Goal: Information Seeking & Learning: Check status

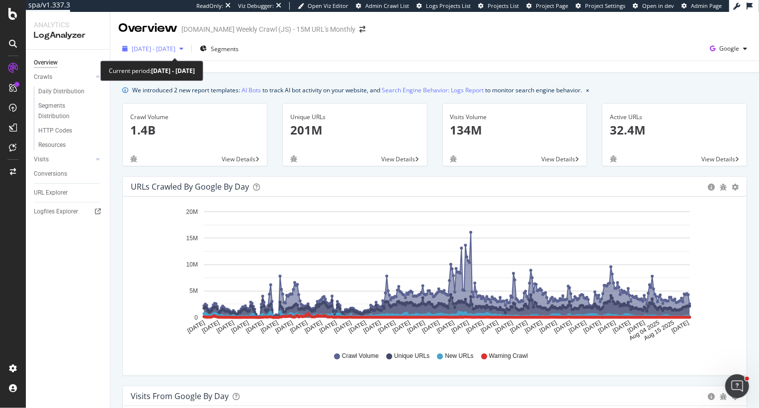
click at [175, 52] on span "[DATE] - [DATE]" at bounding box center [154, 49] width 44 height 8
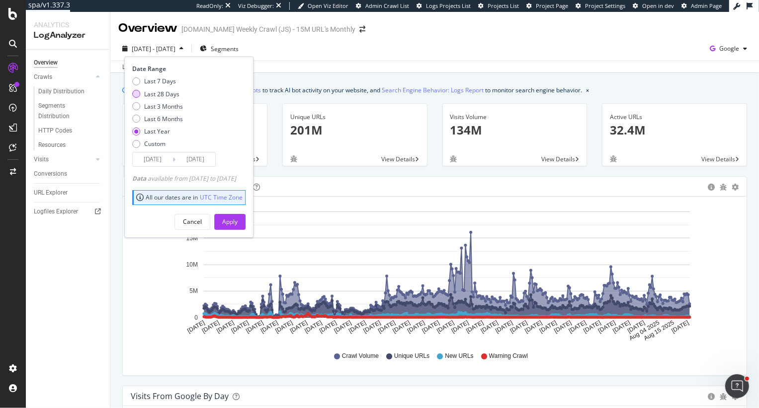
click at [153, 95] on div "Last 28 Days" at bounding box center [161, 94] width 35 height 8
type input "2025/07/31"
click at [237, 225] on div "Apply" at bounding box center [229, 222] width 15 height 8
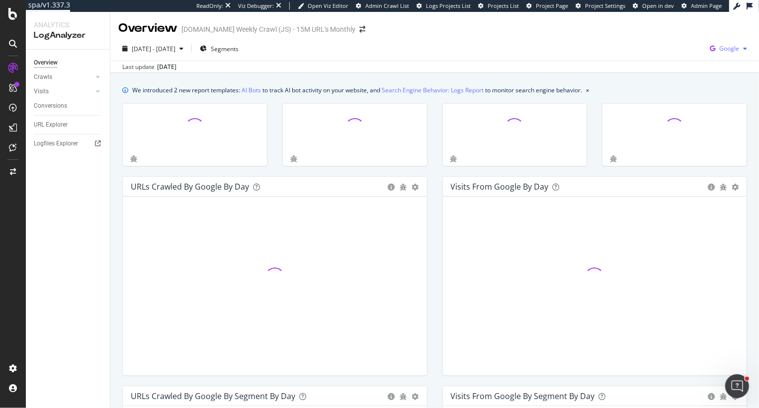
click at [735, 47] on span "Google" at bounding box center [729, 48] width 20 height 8
click at [685, 58] on span "OpenAI" at bounding box center [679, 58] width 37 height 9
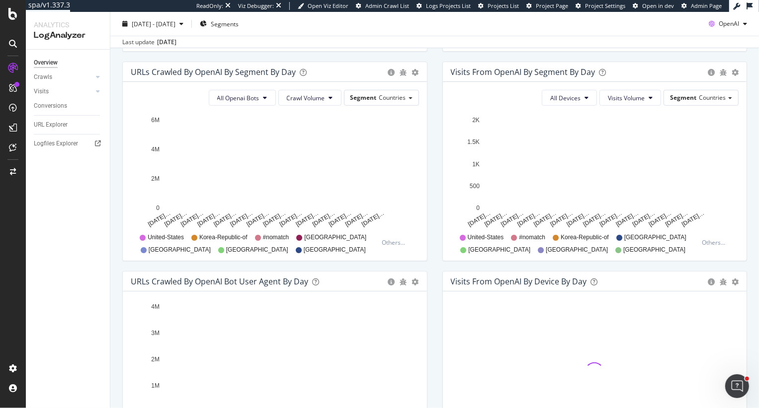
scroll to position [331, 0]
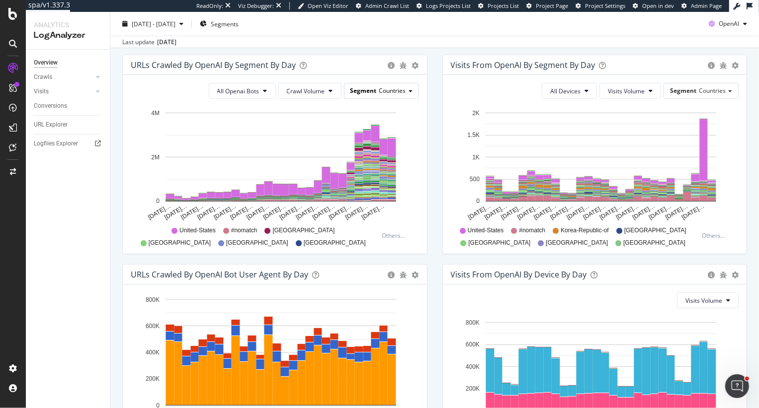
click at [402, 90] on span "Countries" at bounding box center [392, 90] width 27 height 8
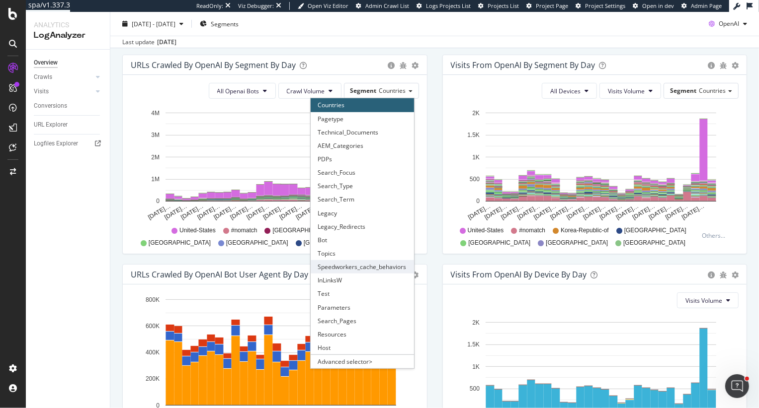
click at [380, 263] on div "Speedworkers_cache_behaviors" at bounding box center [362, 266] width 103 height 13
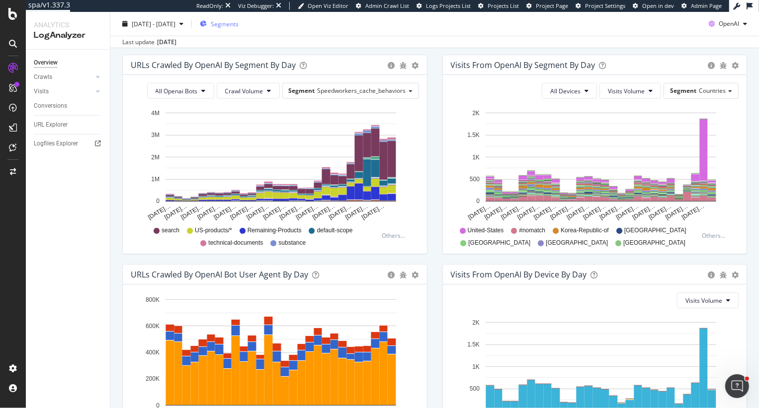
click at [207, 23] on icon "button" at bounding box center [203, 24] width 7 height 6
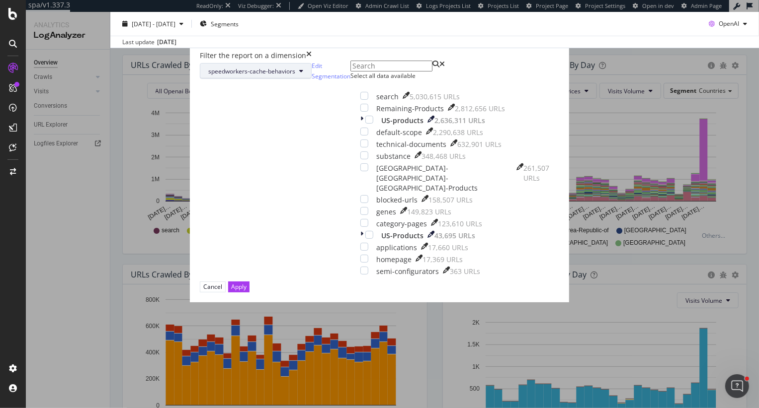
click at [295, 76] on span "speedworkers-cache-behaviors" at bounding box center [251, 71] width 87 height 8
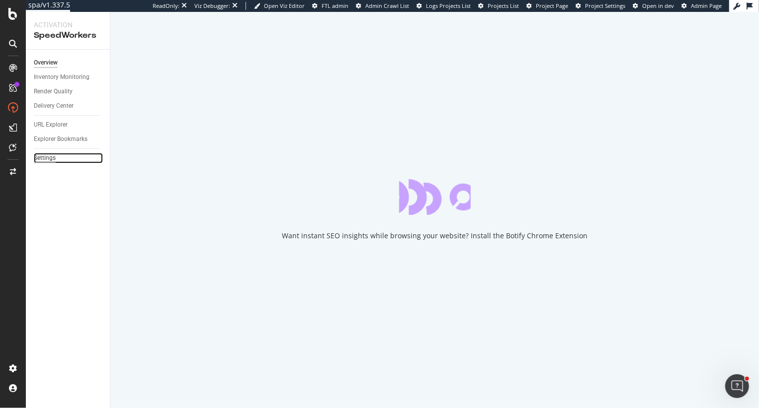
click at [50, 158] on div "Settings" at bounding box center [45, 158] width 22 height 10
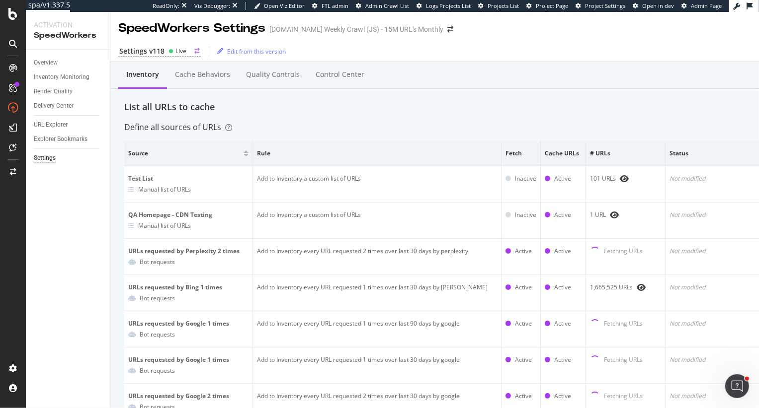
click at [181, 53] on div "Live" at bounding box center [180, 51] width 11 height 8
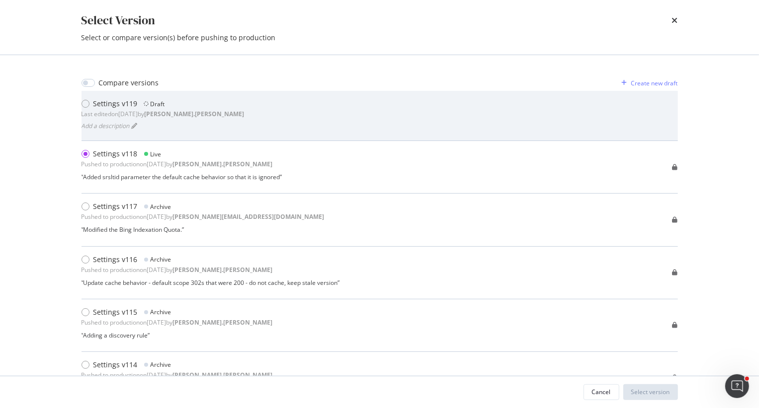
click at [165, 119] on div "Add a description" at bounding box center [162, 126] width 163 height 14
click at [213, 119] on div "Settings v119 Draft Last edited on 2025 Aug 4th by heidi.noonan Add a descripti…" at bounding box center [379, 116] width 596 height 34
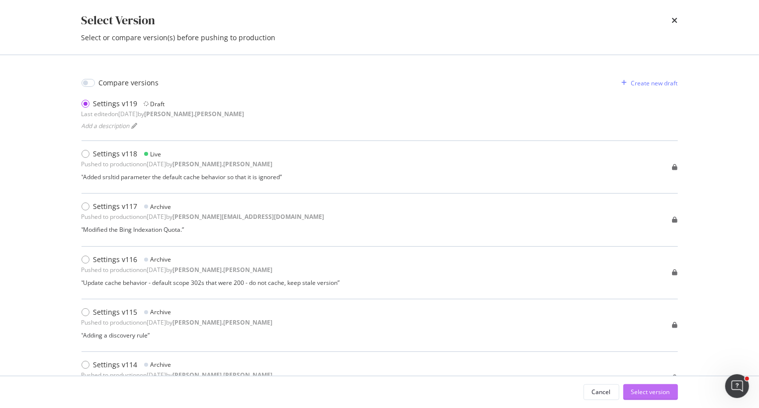
click at [653, 393] on div "Select version" at bounding box center [650, 392] width 39 height 8
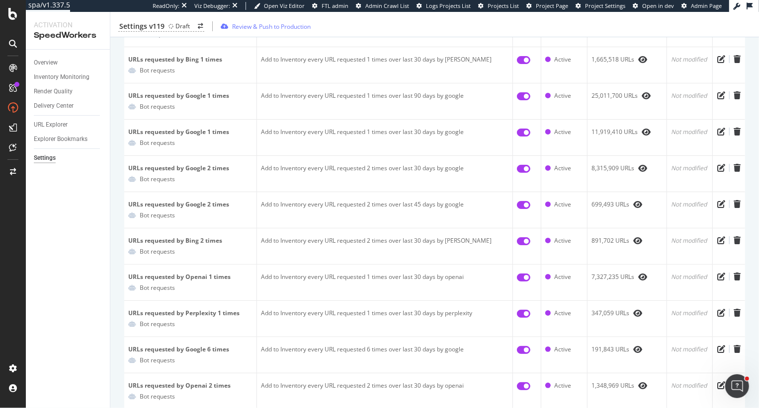
scroll to position [234, 0]
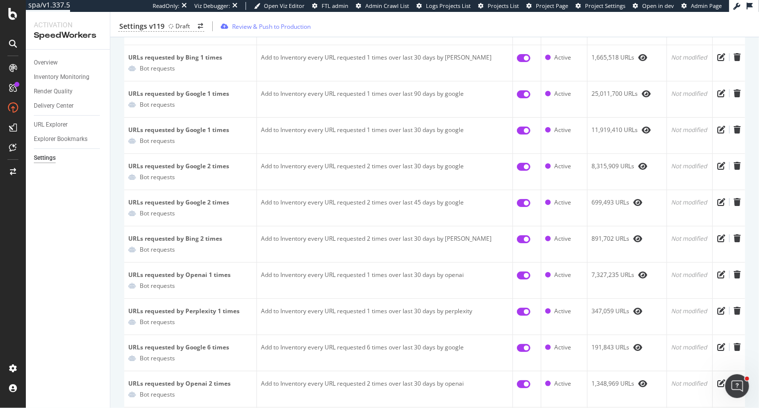
click at [669, 25] on div "Settings v119 Draft Review & Push to Production" at bounding box center [434, 26] width 648 height 21
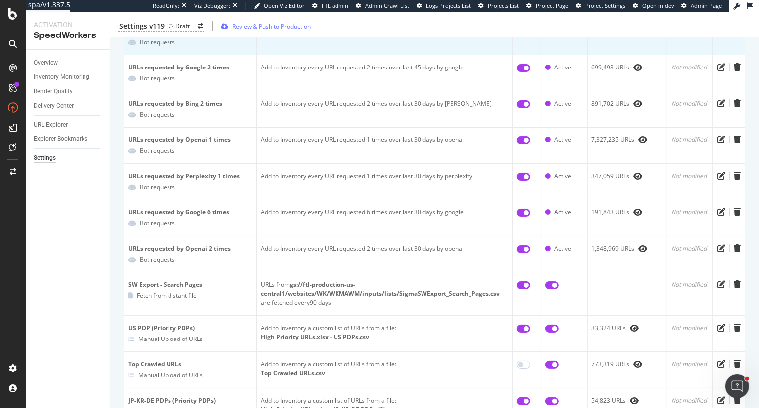
scroll to position [371, 0]
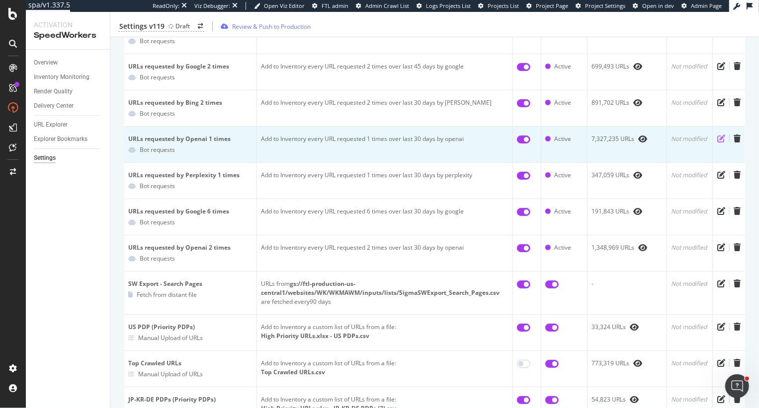
click at [718, 136] on icon "pen-to-square" at bounding box center [721, 139] width 8 height 8
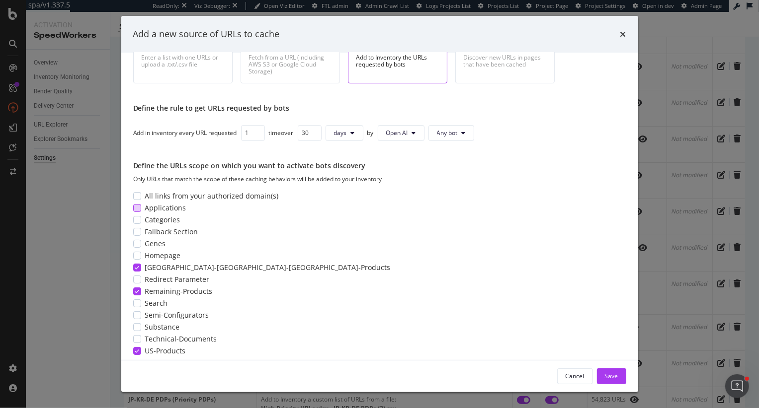
scroll to position [39, 0]
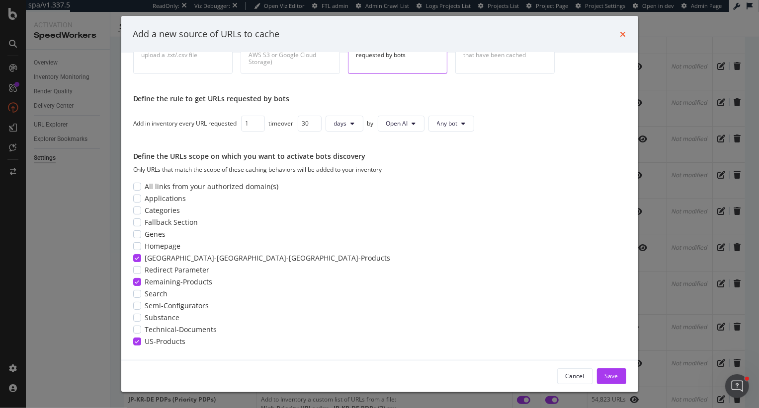
click at [622, 33] on icon "times" at bounding box center [623, 34] width 6 height 8
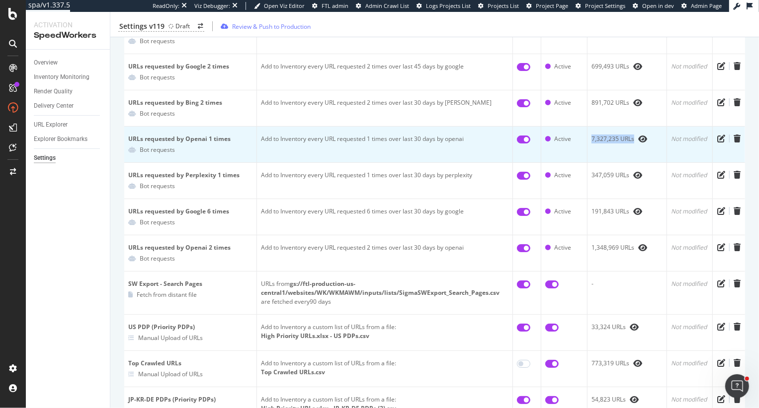
drag, startPoint x: 591, startPoint y: 138, endPoint x: 632, endPoint y: 138, distance: 40.7
click at [632, 138] on div "7,327,235 URLs" at bounding box center [626, 139] width 71 height 9
click at [719, 135] on icon "pen-to-square" at bounding box center [721, 139] width 8 height 8
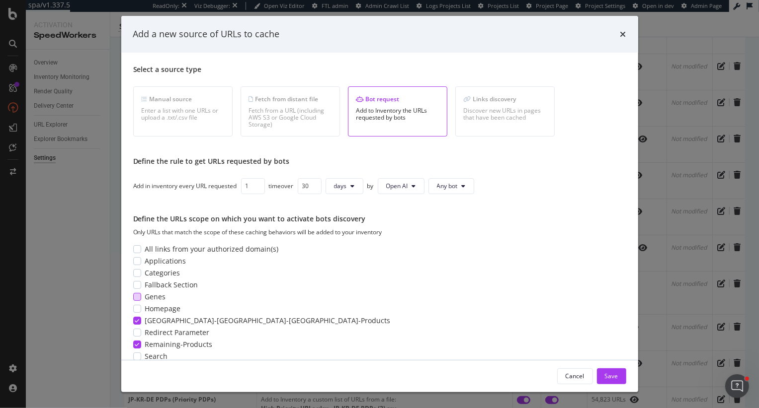
scroll to position [23, 0]
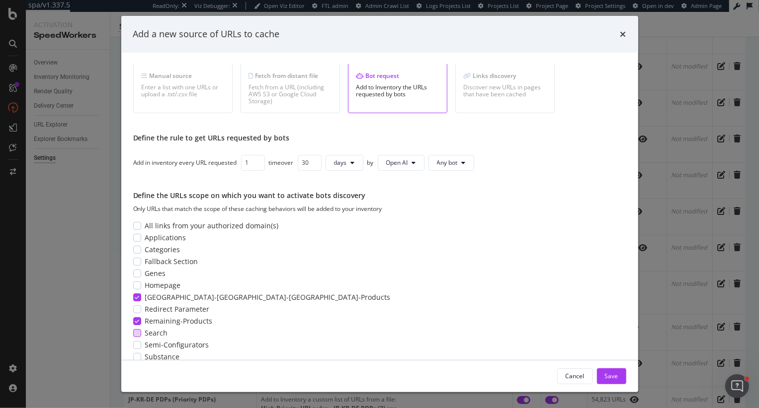
click at [139, 331] on div "modal" at bounding box center [137, 333] width 8 height 8
click at [614, 373] on div "Save" at bounding box center [611, 376] width 13 height 8
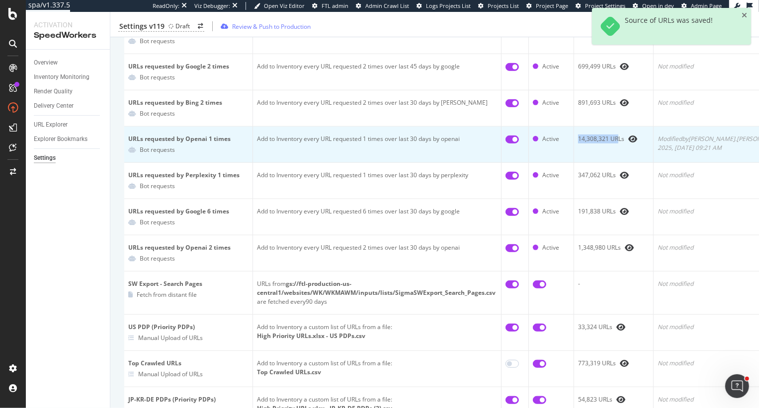
drag, startPoint x: 577, startPoint y: 139, endPoint x: 617, endPoint y: 139, distance: 40.2
click at [617, 139] on div "14,308,321 URLs" at bounding box center [613, 139] width 71 height 9
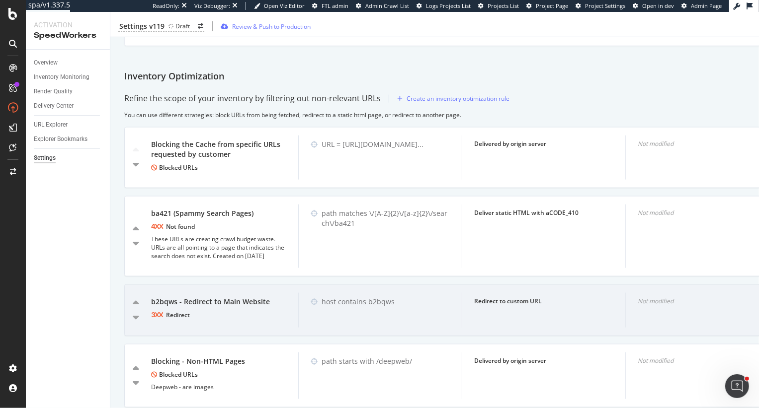
scroll to position [870, 0]
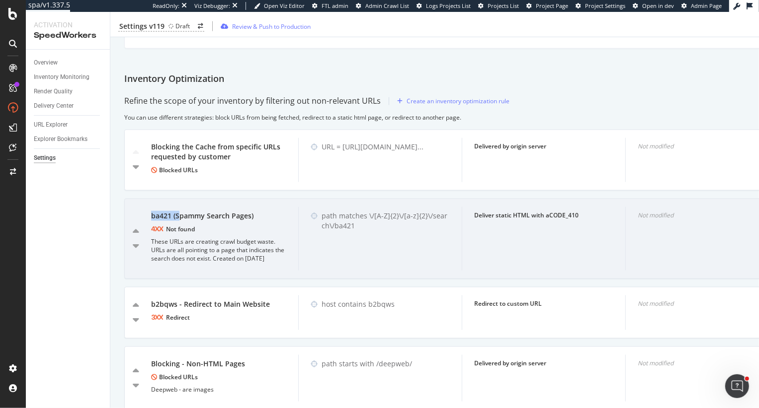
drag, startPoint x: 152, startPoint y: 215, endPoint x: 177, endPoint y: 214, distance: 25.3
click at [177, 214] on div "ba421 (Spammy Search Pages)" at bounding box center [218, 216] width 135 height 10
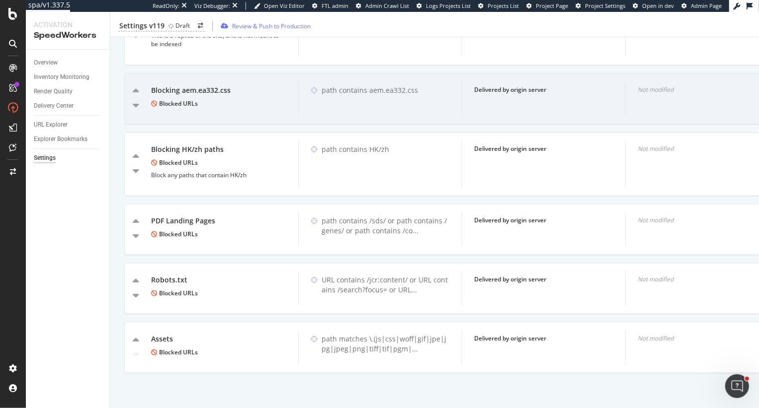
scroll to position [1379, 0]
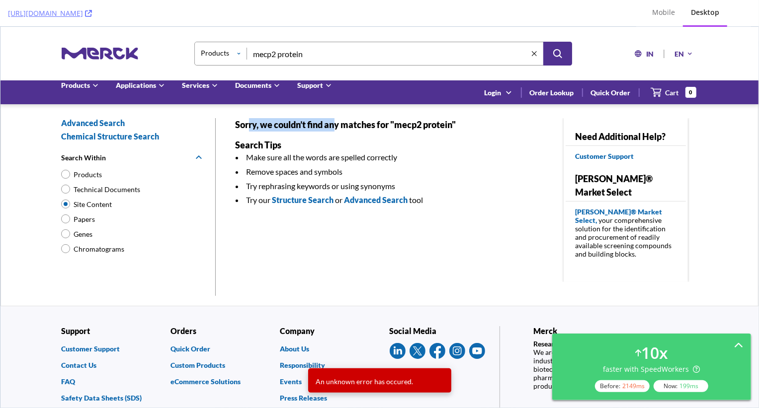
drag, startPoint x: 248, startPoint y: 127, endPoint x: 336, endPoint y: 128, distance: 87.9
click at [336, 128] on div "Sorry, we couldn’t find any matches for "mecp2 protein"" at bounding box center [384, 124] width 299 height 13
drag, startPoint x: 399, startPoint y: 124, endPoint x: 452, endPoint y: 129, distance: 52.9
click at [452, 129] on div "Sorry, we couldn’t find any matches for "mecp2 protein"" at bounding box center [384, 124] width 299 height 13
click at [66, 172] on input "Products" at bounding box center [65, 173] width 11 height 13
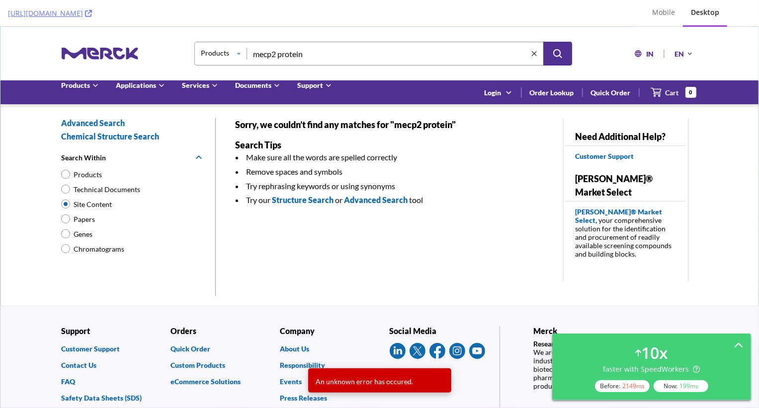
click at [81, 175] on span "Products" at bounding box center [88, 174] width 28 height 10
drag, startPoint x: 236, startPoint y: 124, endPoint x: 312, endPoint y: 136, distance: 76.5
click at [312, 136] on div "Sorry, we couldn’t find any matches for "mecp2 protein" Search Tips Make sure a…" at bounding box center [384, 200] width 299 height 164
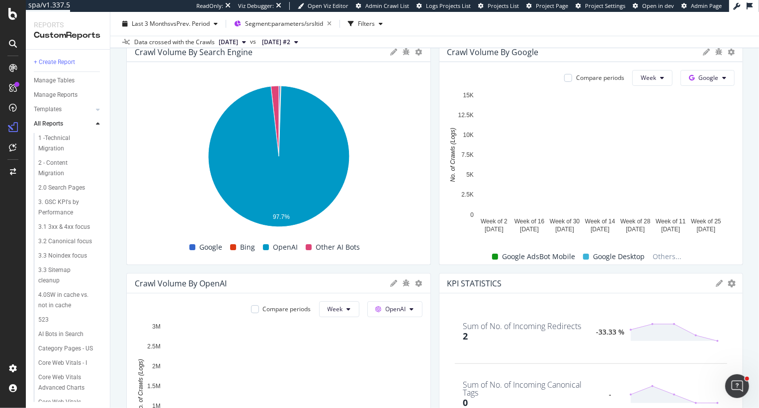
scroll to position [67, 0]
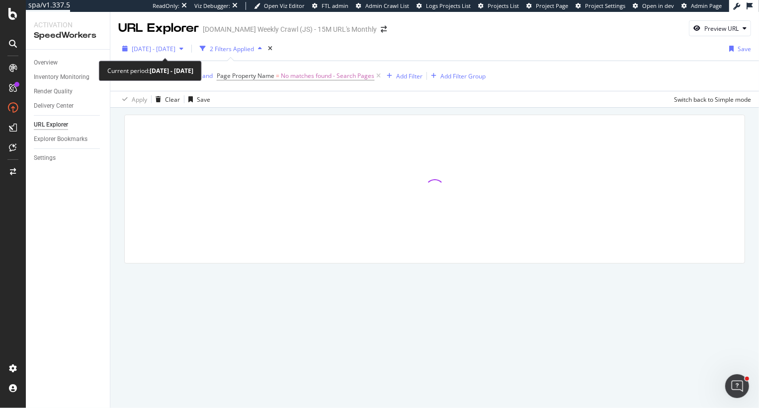
click at [163, 51] on span "[DATE] - [DATE]" at bounding box center [154, 49] width 44 height 8
click at [307, 112] on div at bounding box center [434, 203] width 648 height 191
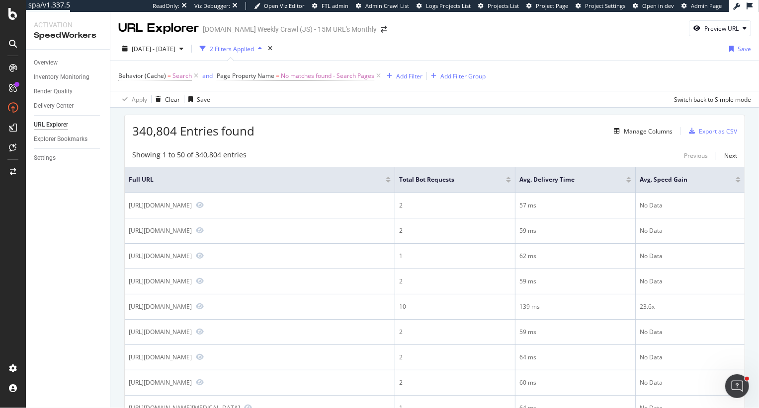
drag, startPoint x: 134, startPoint y: 132, endPoint x: 174, endPoint y: 132, distance: 39.7
click at [163, 132] on span "340,804 Entries found" at bounding box center [193, 131] width 122 height 16
click at [262, 130] on div "340,804 Entries found Manage Columns Export as CSV" at bounding box center [435, 127] width 620 height 24
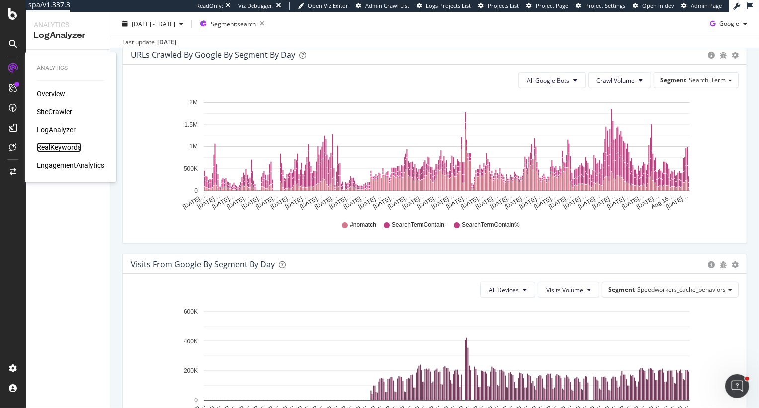
click at [62, 147] on div "RealKeywords" at bounding box center [59, 148] width 44 height 10
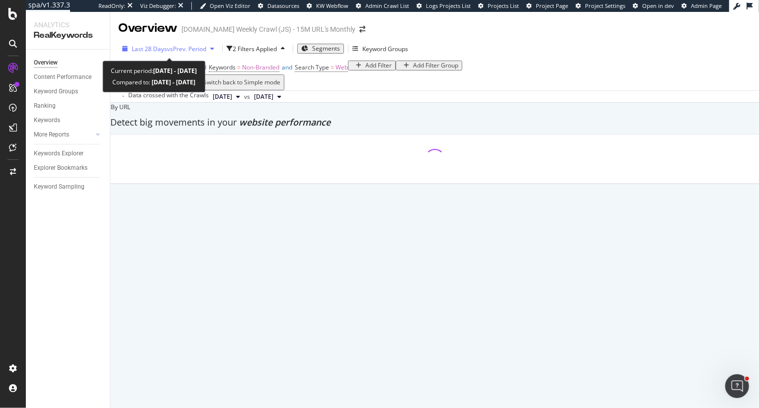
click at [178, 49] on span "vs Prev. Period" at bounding box center [186, 49] width 39 height 8
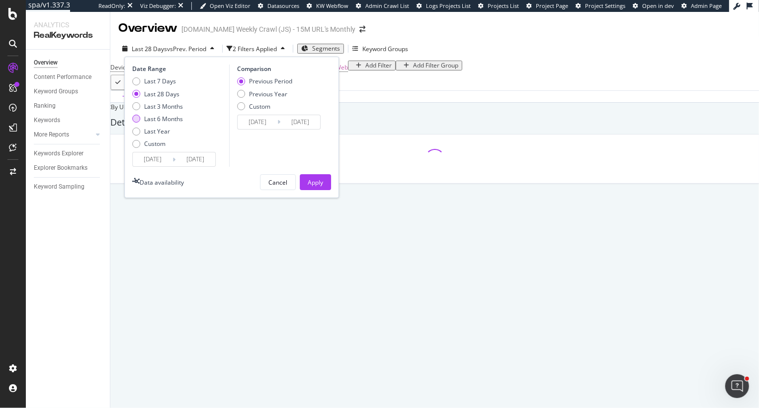
click at [171, 119] on div "Last 6 Months" at bounding box center [163, 119] width 39 height 8
type input "[DATE]"
click at [318, 182] on div "Apply" at bounding box center [315, 182] width 15 height 8
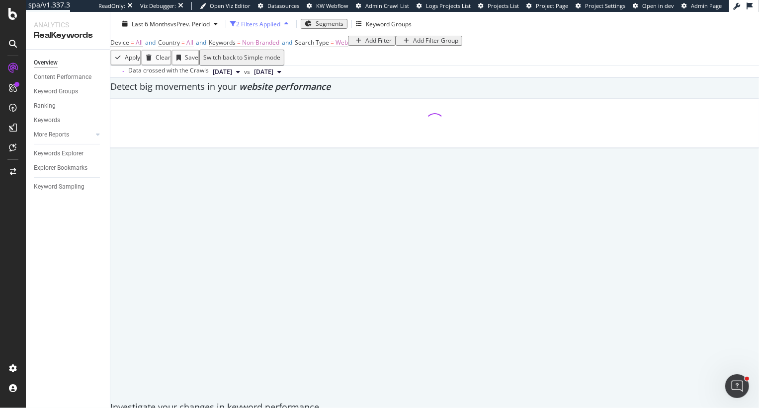
scroll to position [47, 0]
